Goal: Complete application form: Complete application form

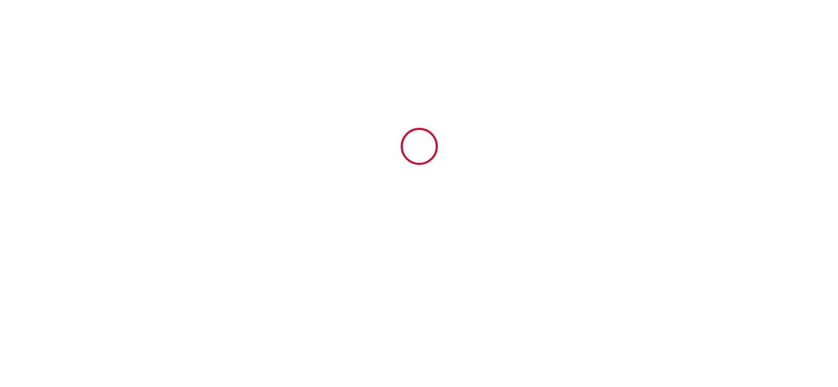
type input "6557786"
type input "L'Atypique et son Jardin de 350m² au cœur de Digne"
type input "2 place des Récollets"
type input "04000"
type input "[GEOGRAPHIC_DATA]"
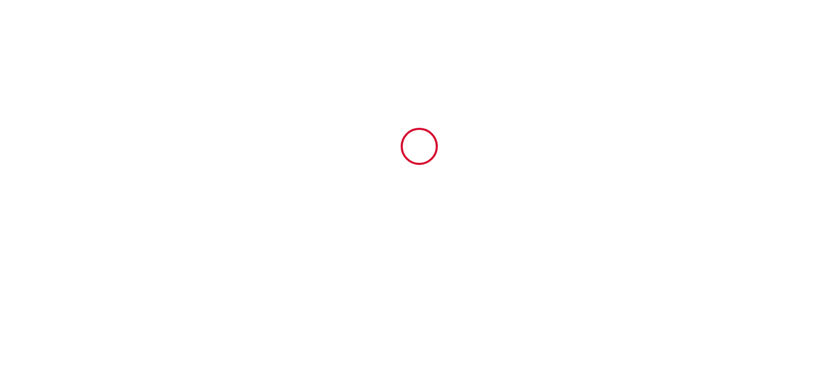
type input "[GEOGRAPHIC_DATA]"
type input "[DATE]"
type input "2"
type input "0"
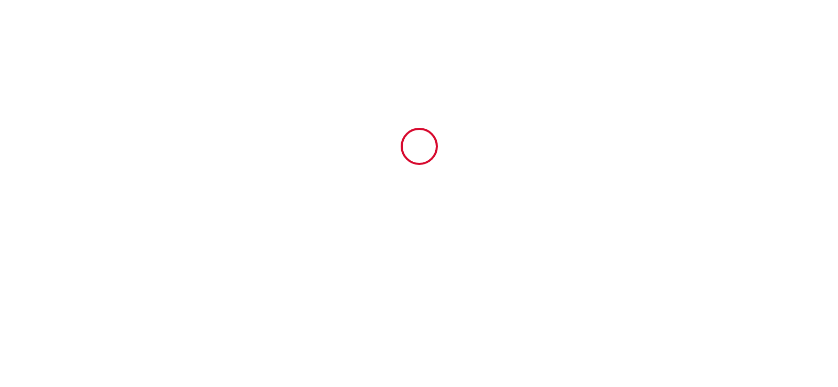
type input "500"
type input "483.86"
type input "SAS Feel"
type input "Nest"
type input "[STREET_ADDRESS] Batiment 7"
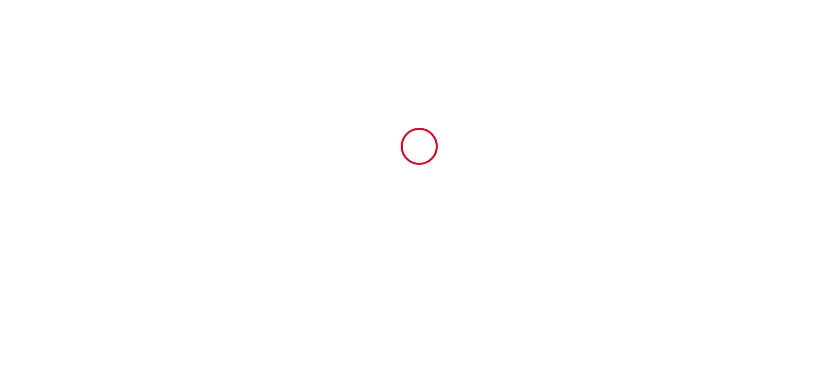
type input "83000"
type input "[GEOGRAPHIC_DATA]"
type input "[PERSON_NAME][EMAIL_ADDRESS][DOMAIN_NAME]"
type input "Berthe"
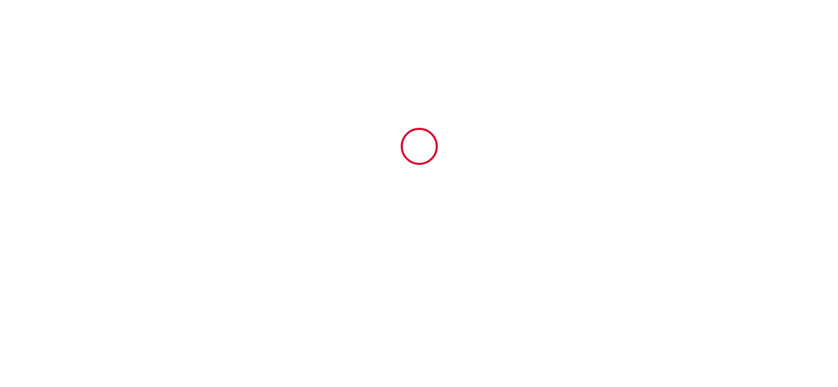
type input "[PERSON_NAME]"
type input "[STREET_ADDRESS][PERSON_NAME]"
type input "13200"
type input "[GEOGRAPHIC_DATA]"
type input "[EMAIL_ADDRESS][DOMAIN_NAME]"
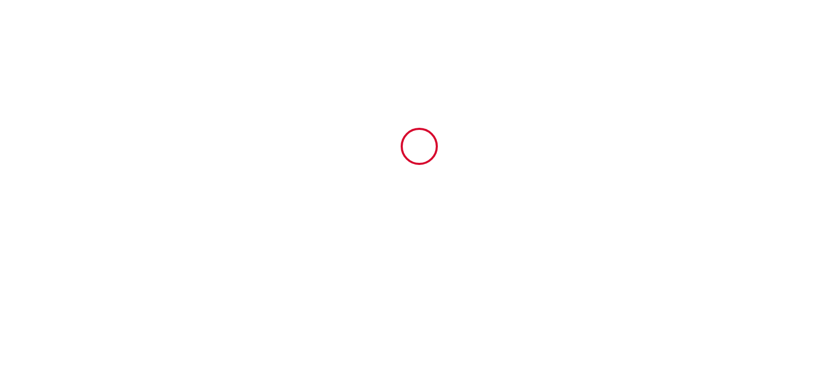
type input "[PHONE_NUMBER]"
